Goal: Task Accomplishment & Management: Use online tool/utility

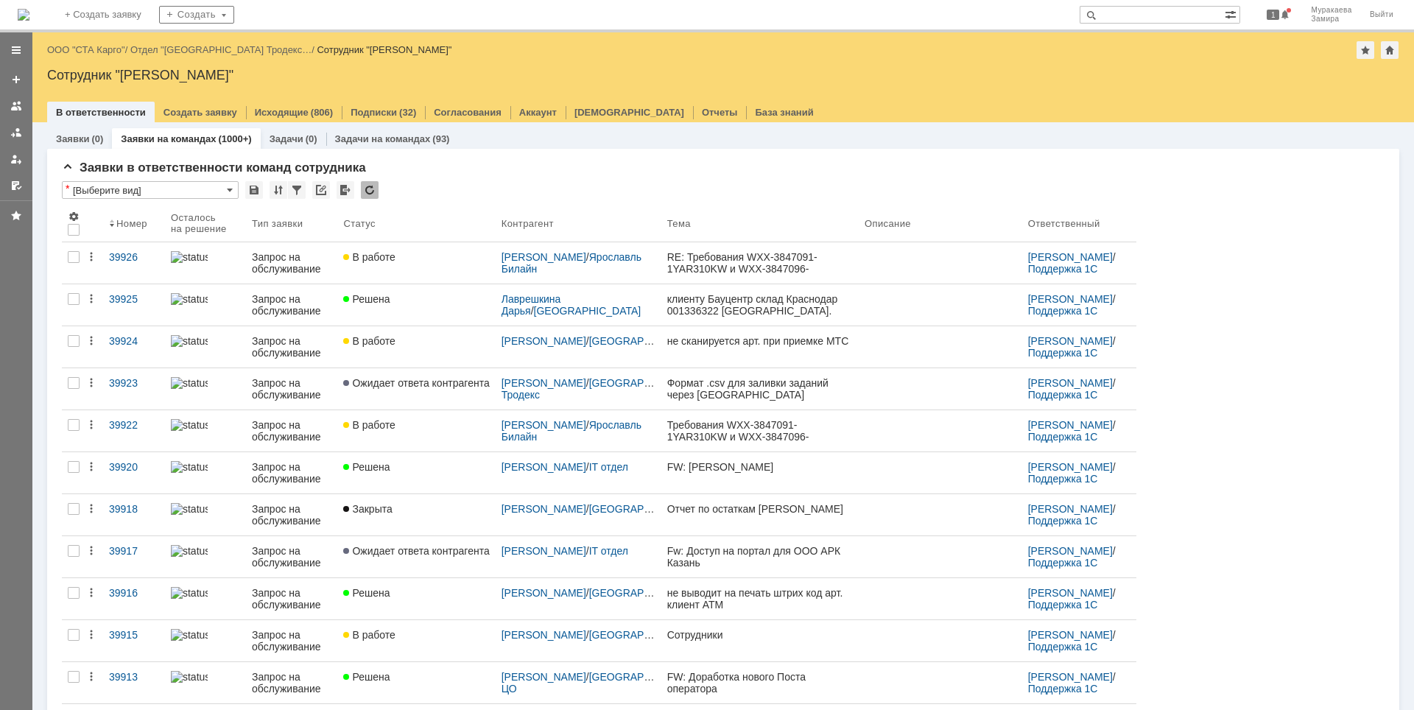
click at [256, 381] on div "Запрос на обслуживание" at bounding box center [292, 389] width 80 height 24
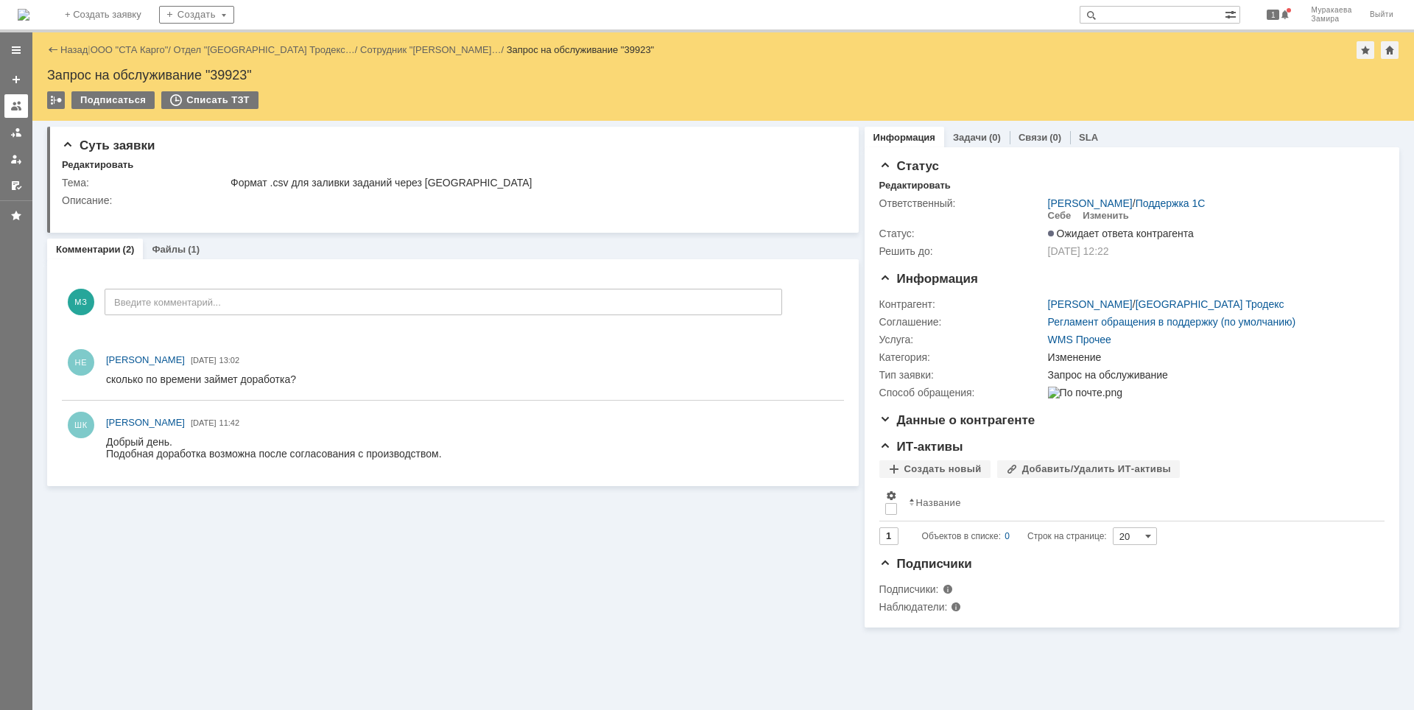
click at [22, 103] on link at bounding box center [16, 106] width 24 height 24
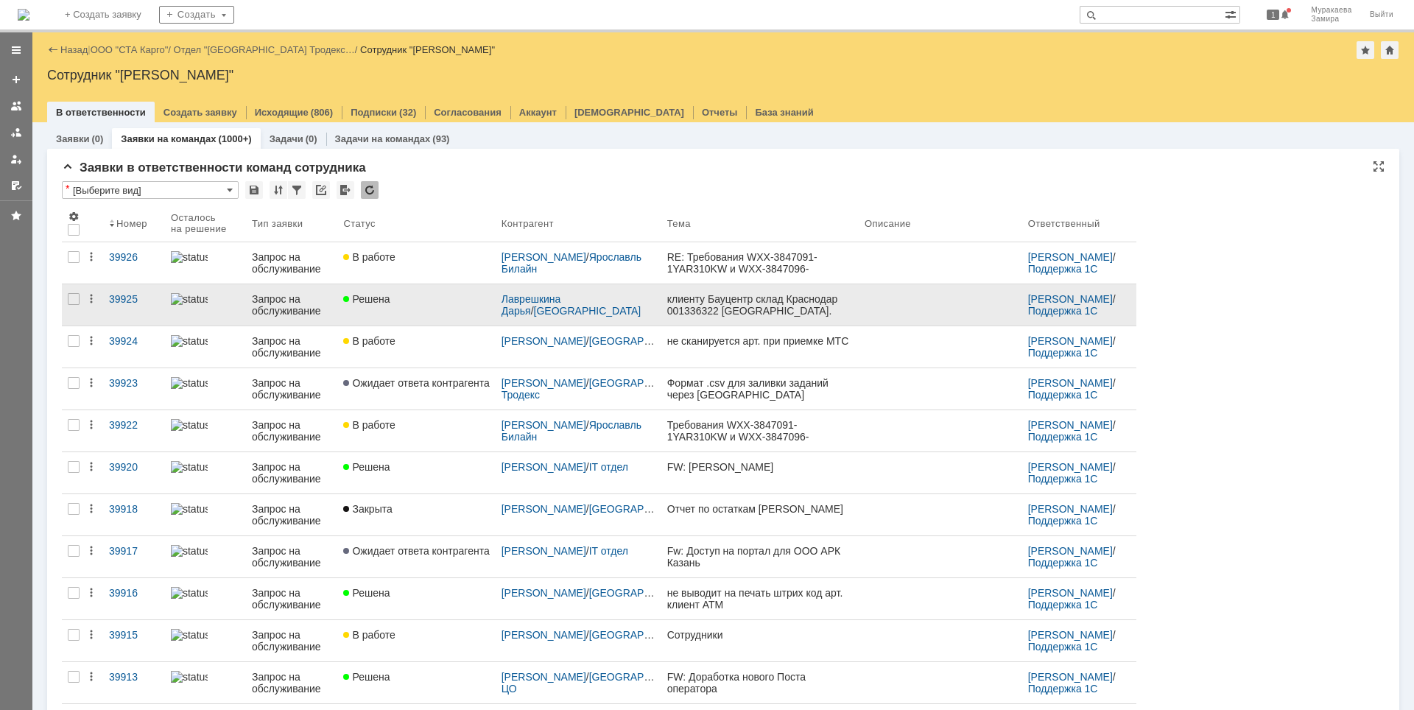
click at [292, 309] on div "Запрос на обслуживание" at bounding box center [292, 305] width 80 height 24
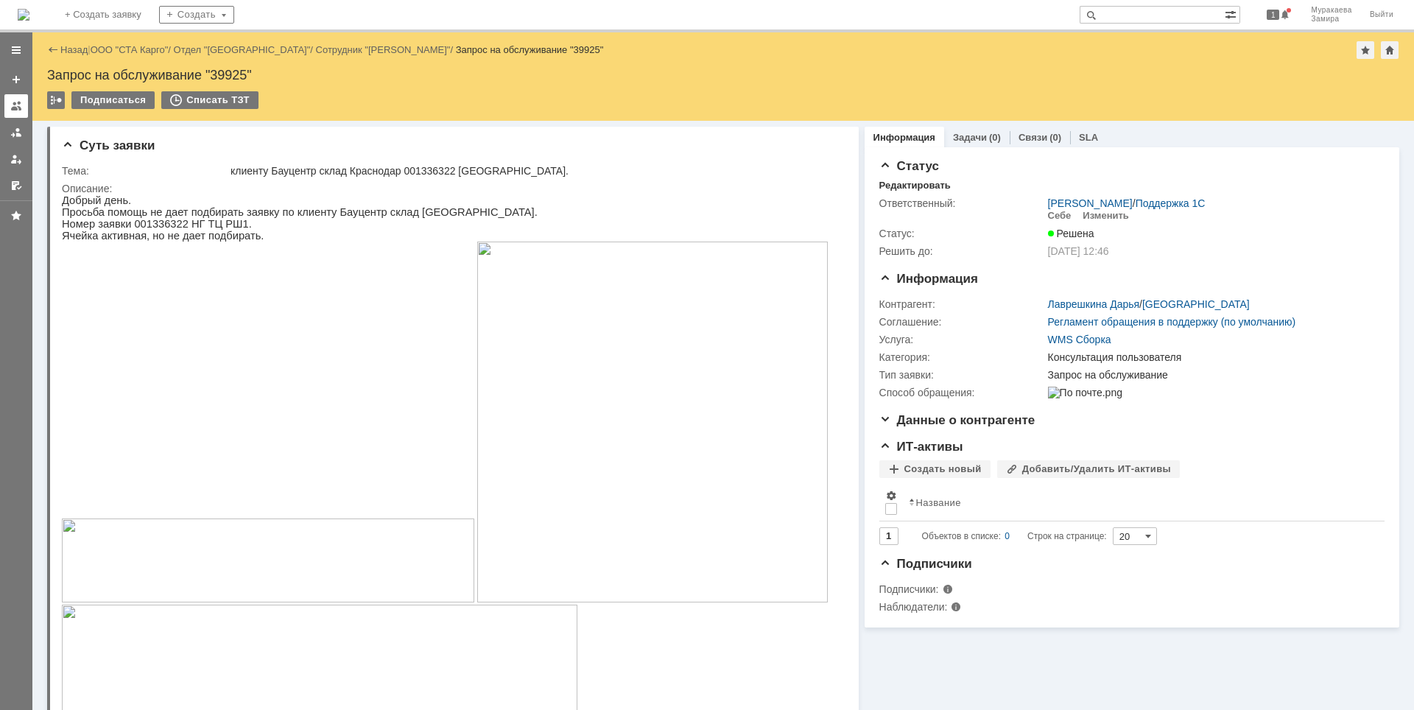
click at [14, 110] on div at bounding box center [16, 106] width 12 height 12
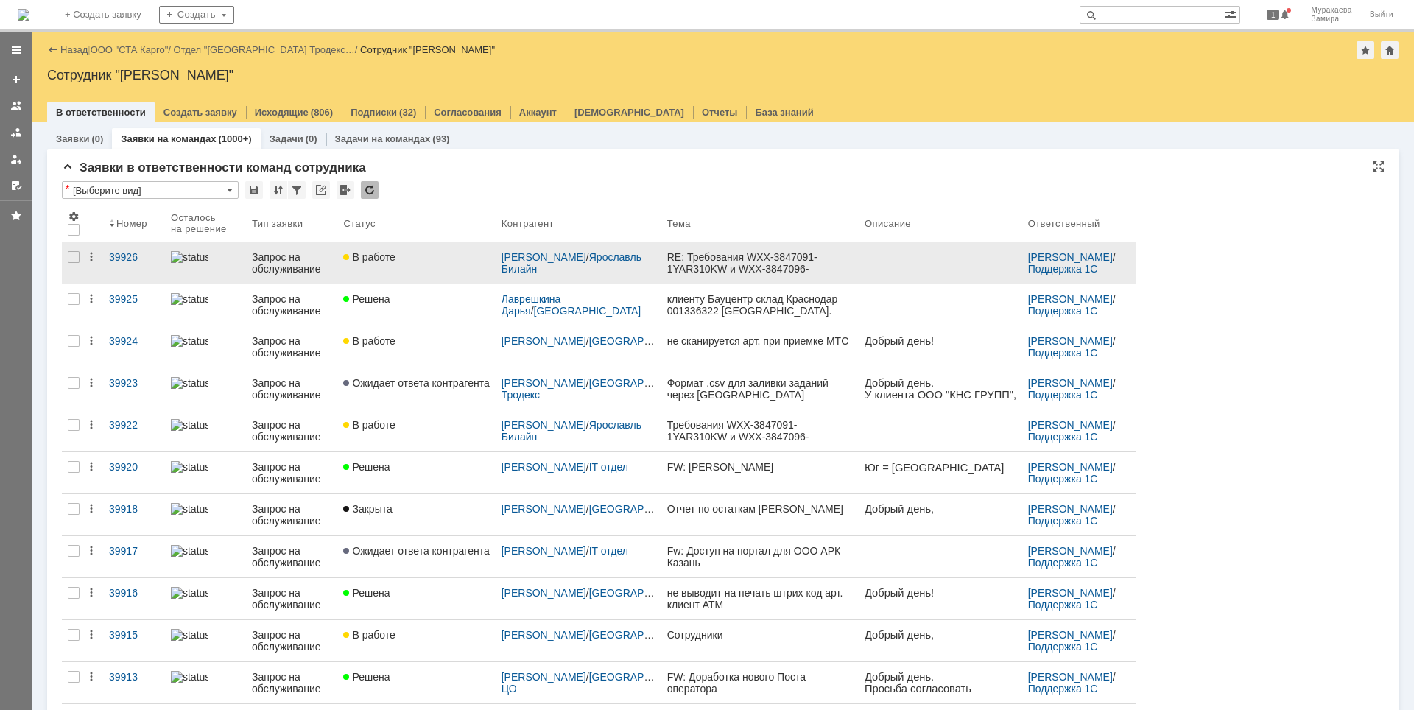
click at [275, 258] on div "Запрос на обслуживание" at bounding box center [292, 263] width 80 height 24
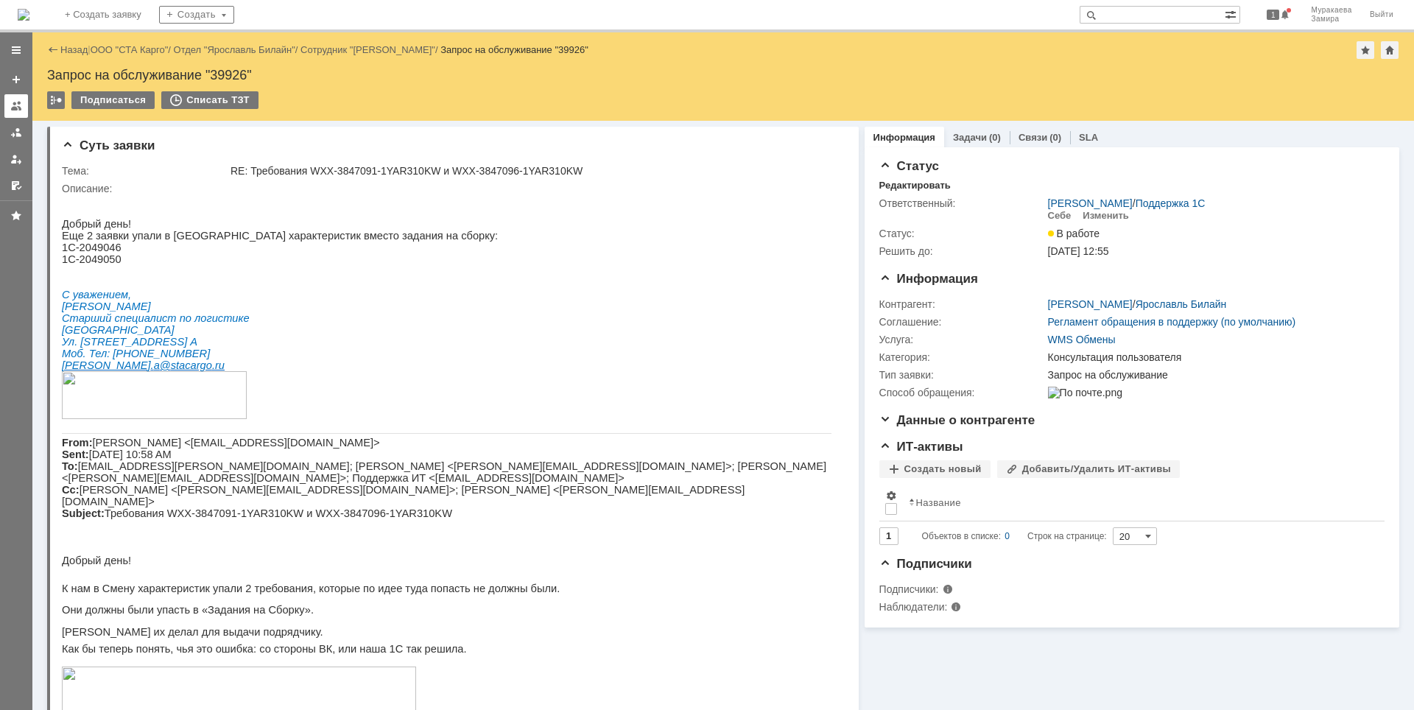
click at [20, 99] on link at bounding box center [16, 106] width 24 height 24
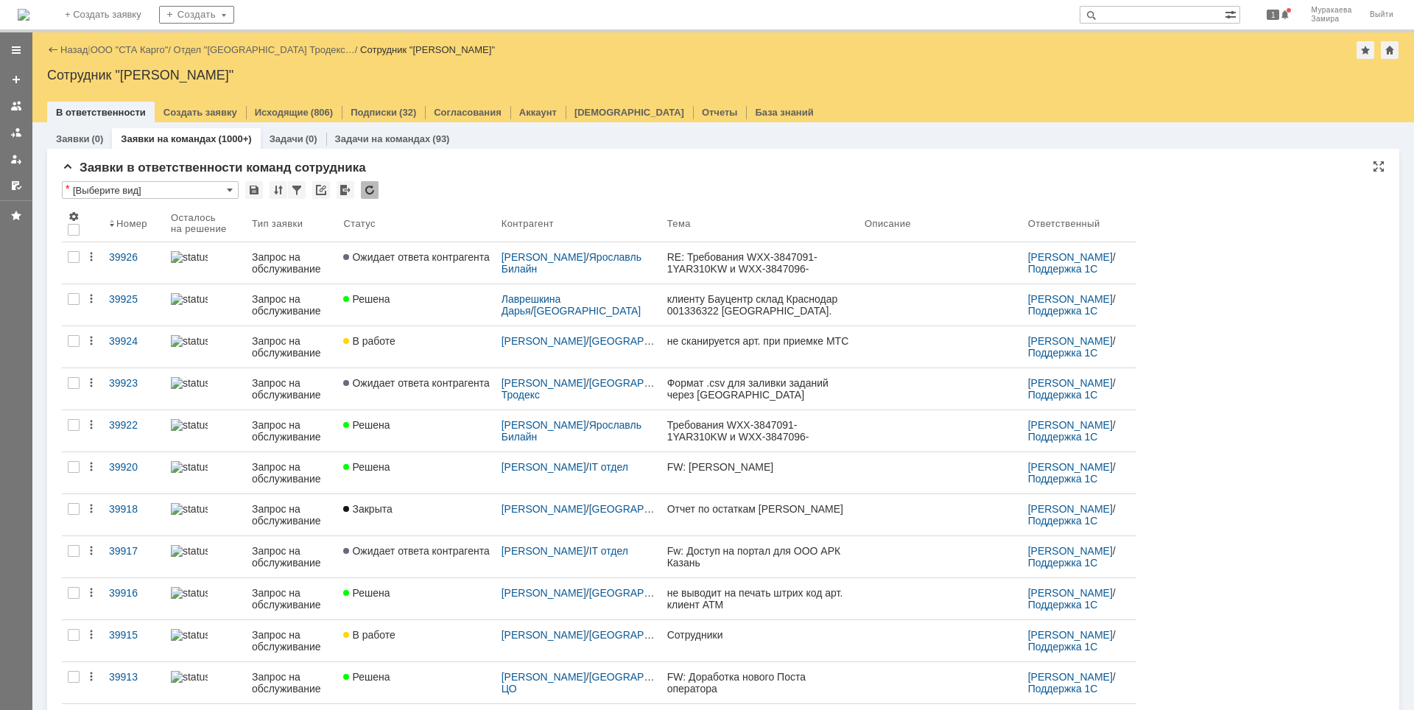
click at [604, 306] on div "[PERSON_NAME] / [GEOGRAPHIC_DATA]" at bounding box center [579, 304] width 166 height 41
